Goal: Find contact information: Find contact information

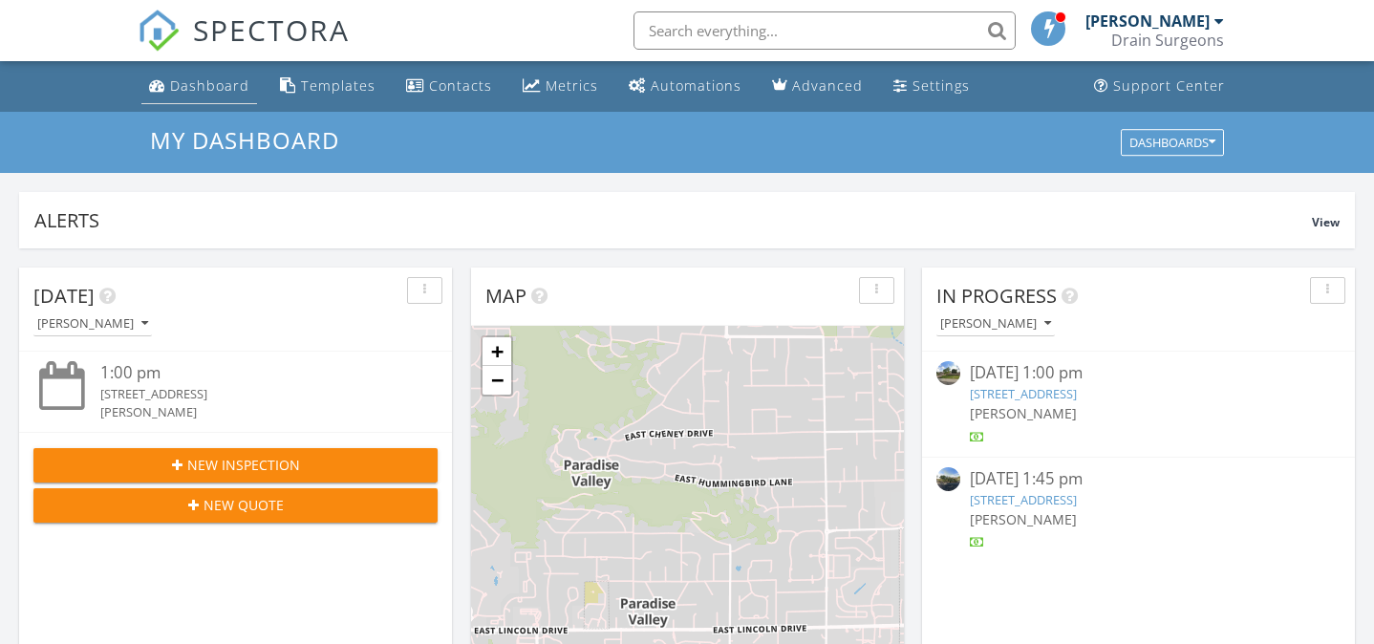
scroll to position [1740, 1375]
click at [181, 88] on div "Dashboard" at bounding box center [209, 85] width 79 height 18
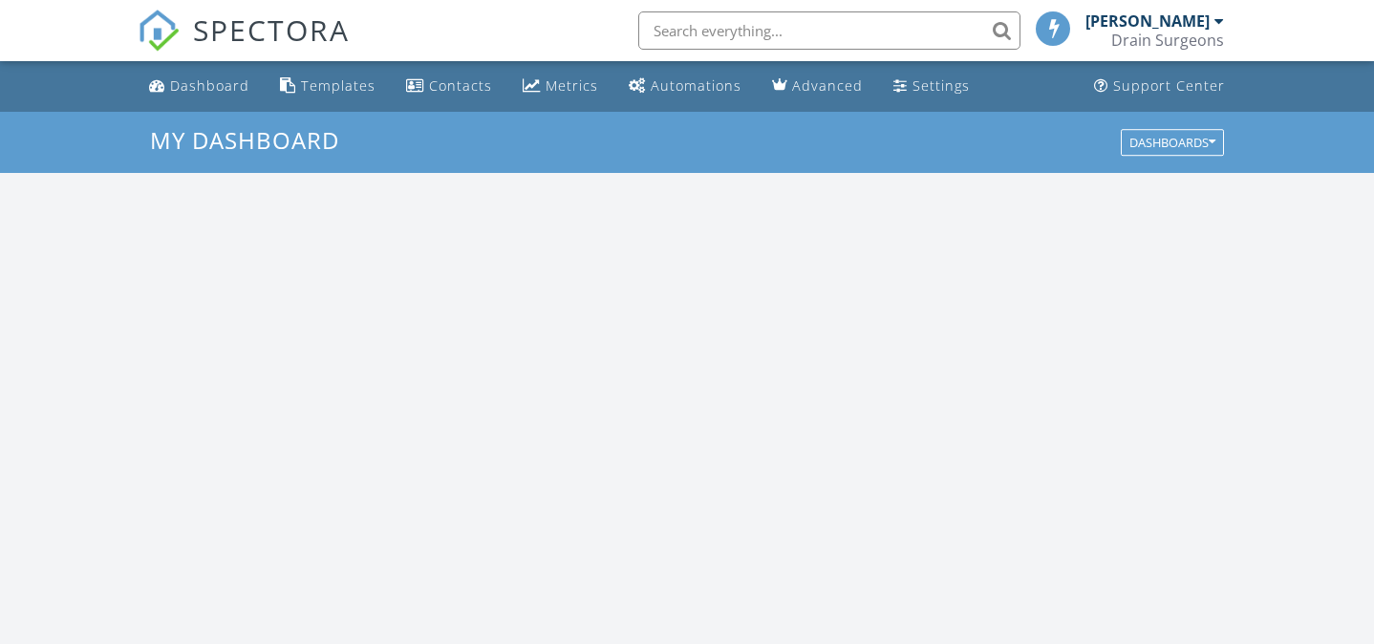
scroll to position [1740, 1375]
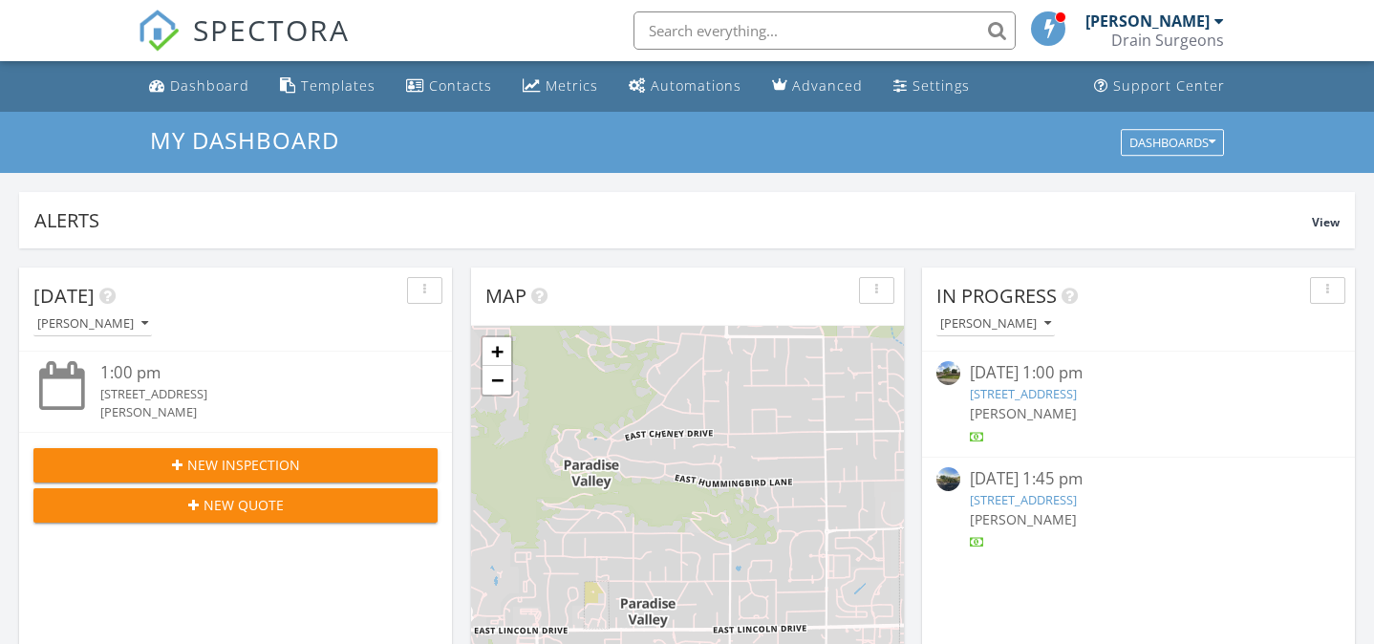
click at [732, 27] on input "text" at bounding box center [824, 30] width 382 height 38
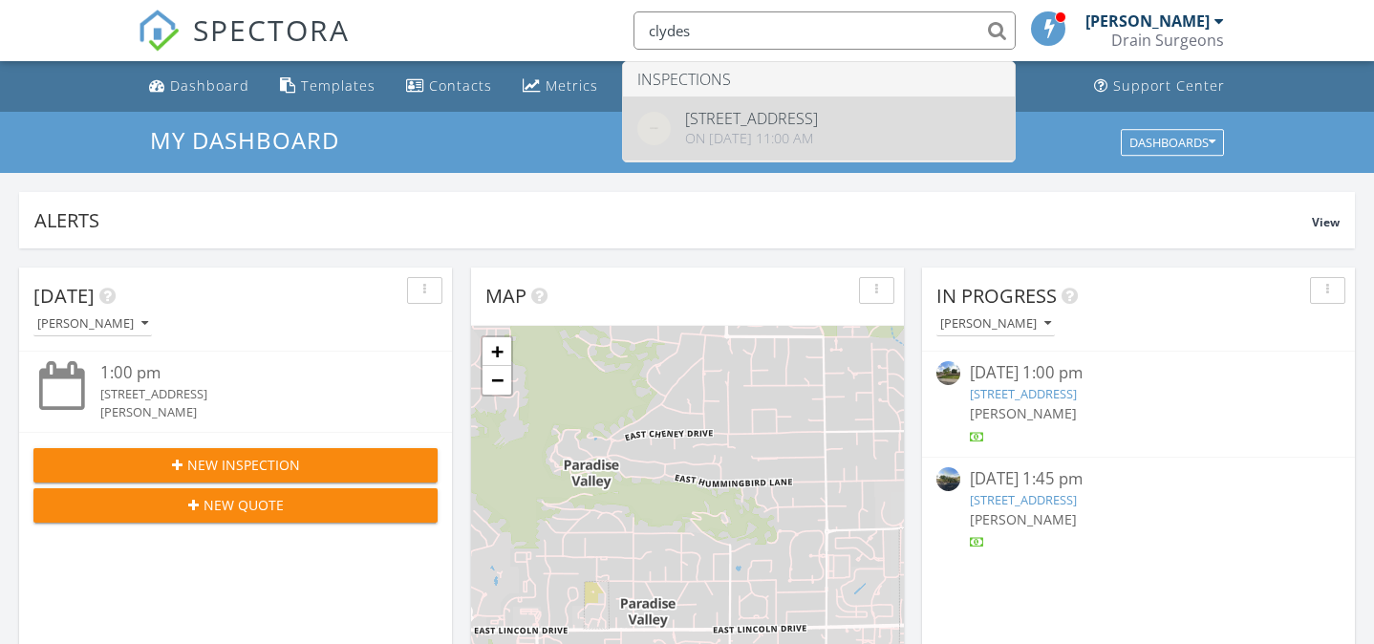
type input "clydes"
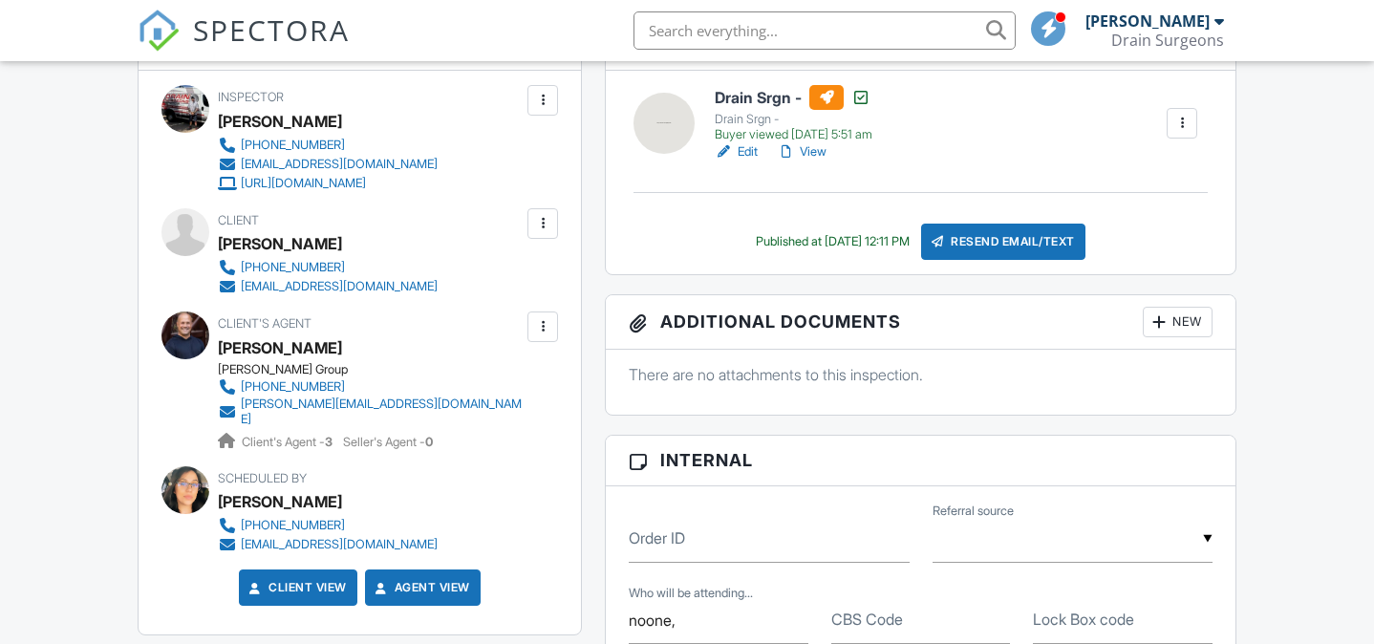
scroll to position [541, 0]
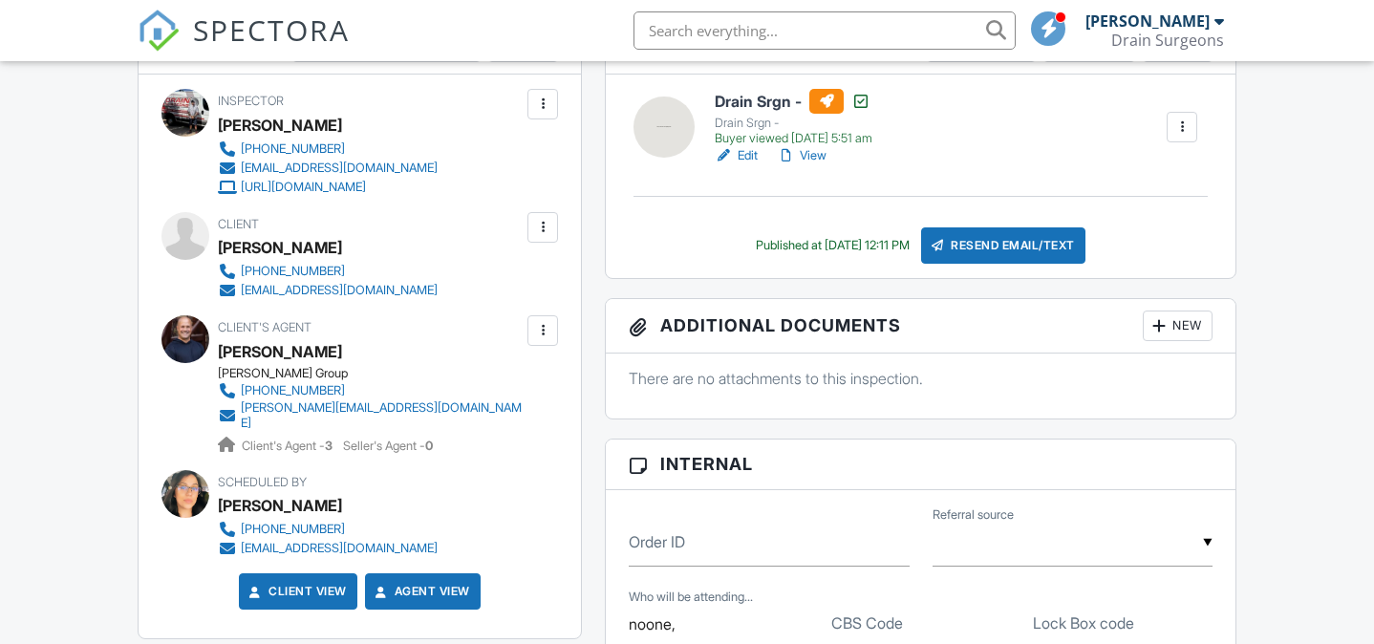
drag, startPoint x: 344, startPoint y: 350, endPoint x: 221, endPoint y: 354, distance: 123.3
click at [221, 354] on div "[PERSON_NAME]" at bounding box center [378, 351] width 320 height 29
click at [247, 355] on div "[PERSON_NAME]" at bounding box center [280, 351] width 124 height 29
click at [437, 353] on div "[PERSON_NAME]" at bounding box center [378, 351] width 320 height 29
drag, startPoint x: 353, startPoint y: 351, endPoint x: 264, endPoint y: 347, distance: 88.9
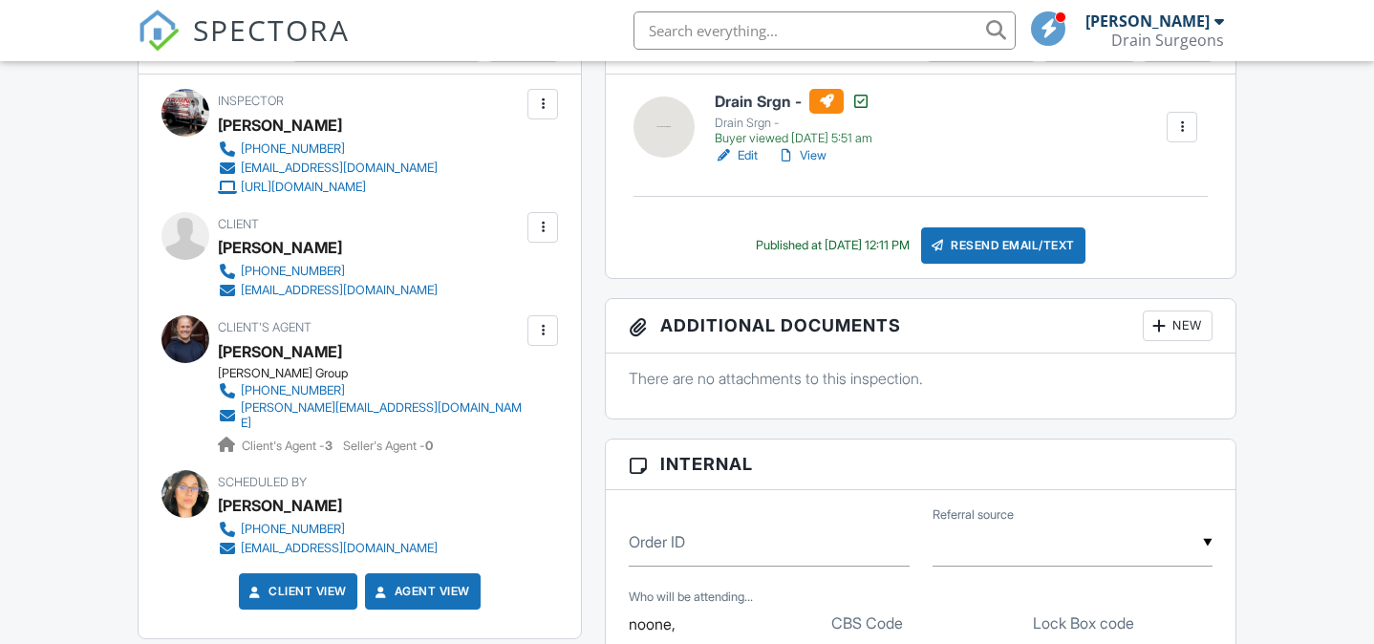
click at [264, 347] on div "[PERSON_NAME]" at bounding box center [378, 351] width 320 height 29
copy div "Skarperud"
drag, startPoint x: 468, startPoint y: 388, endPoint x: 244, endPoint y: 392, distance: 224.6
click at [244, 392] on div "Client's Agent [PERSON_NAME] [PERSON_NAME] Group [PHONE_NUMBER] [PERSON_NAME][E…" at bounding box center [416, 384] width 397 height 139
copy div "[PHONE_NUMBER]"
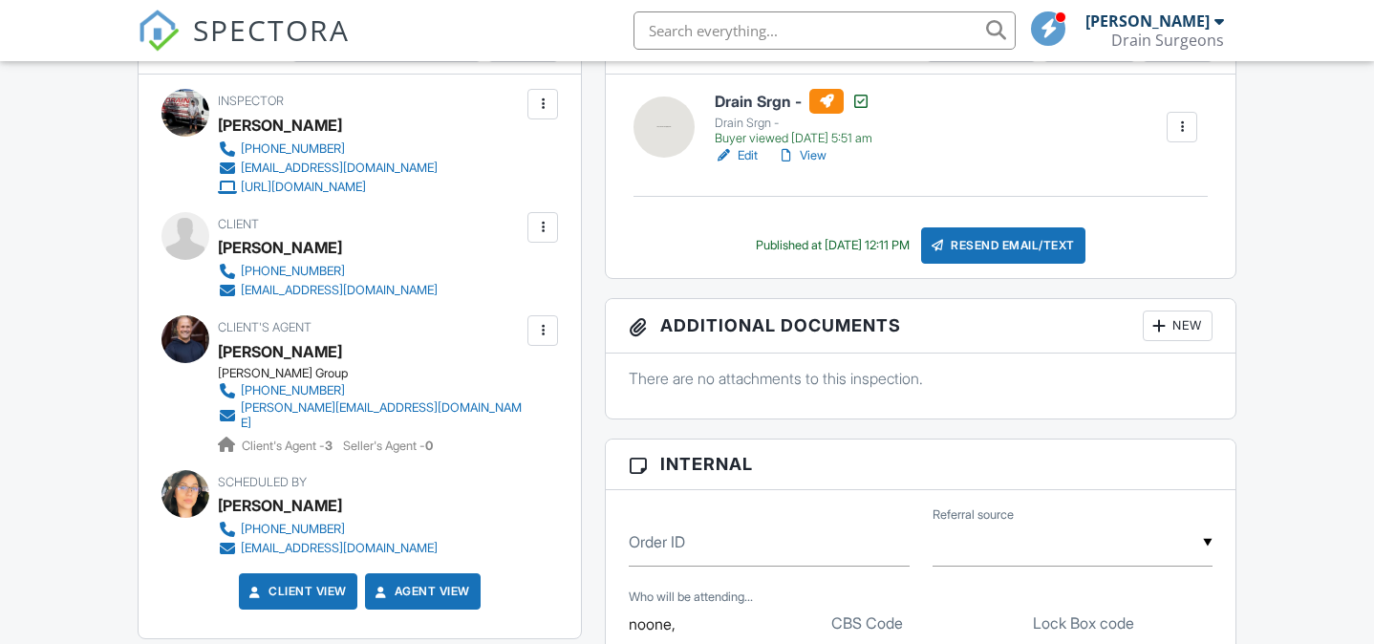
click at [501, 407] on div "Client's Agent [PERSON_NAME] [PERSON_NAME] Group [PHONE_NUMBER] [PERSON_NAME][E…" at bounding box center [416, 384] width 397 height 139
drag, startPoint x: 493, startPoint y: 406, endPoint x: 237, endPoint y: 402, distance: 256.1
click at [237, 402] on div "Client's Agent [PERSON_NAME] [PERSON_NAME] Group [PHONE_NUMBER] [PERSON_NAME][E…" at bounding box center [416, 384] width 397 height 139
copy link "[PERSON_NAME][EMAIL_ADDRESS][DOMAIN_NAME]"
